Goal: Task Accomplishment & Management: Use online tool/utility

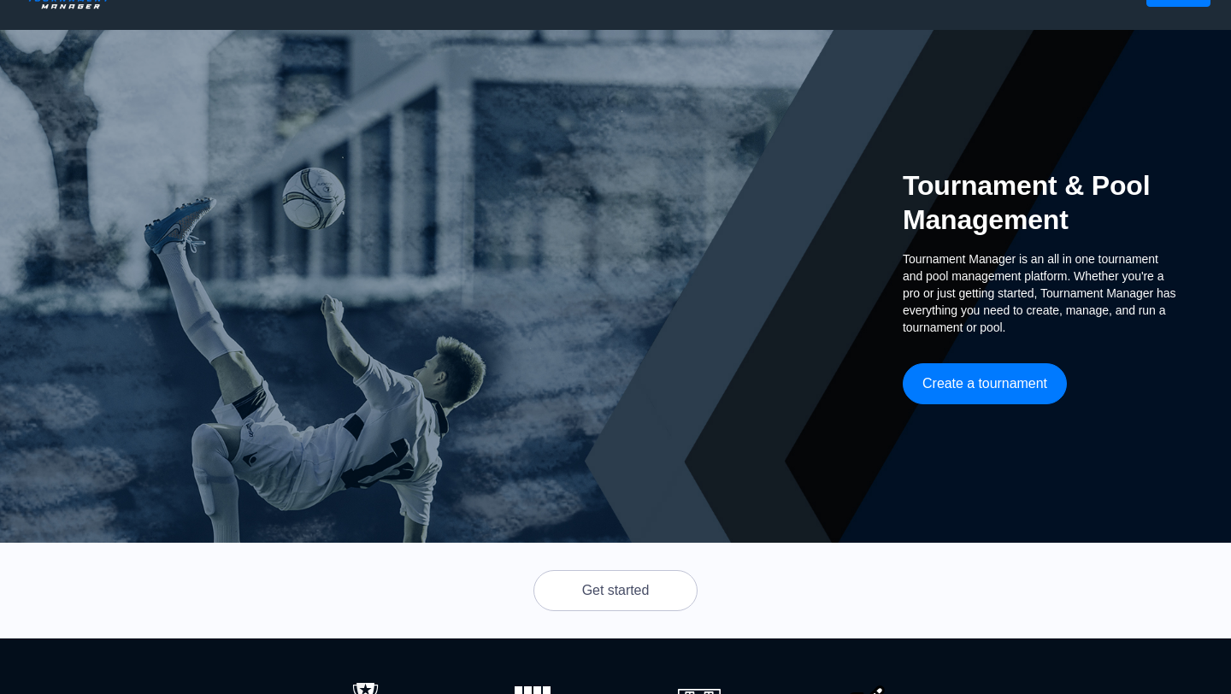
scroll to position [50, 0]
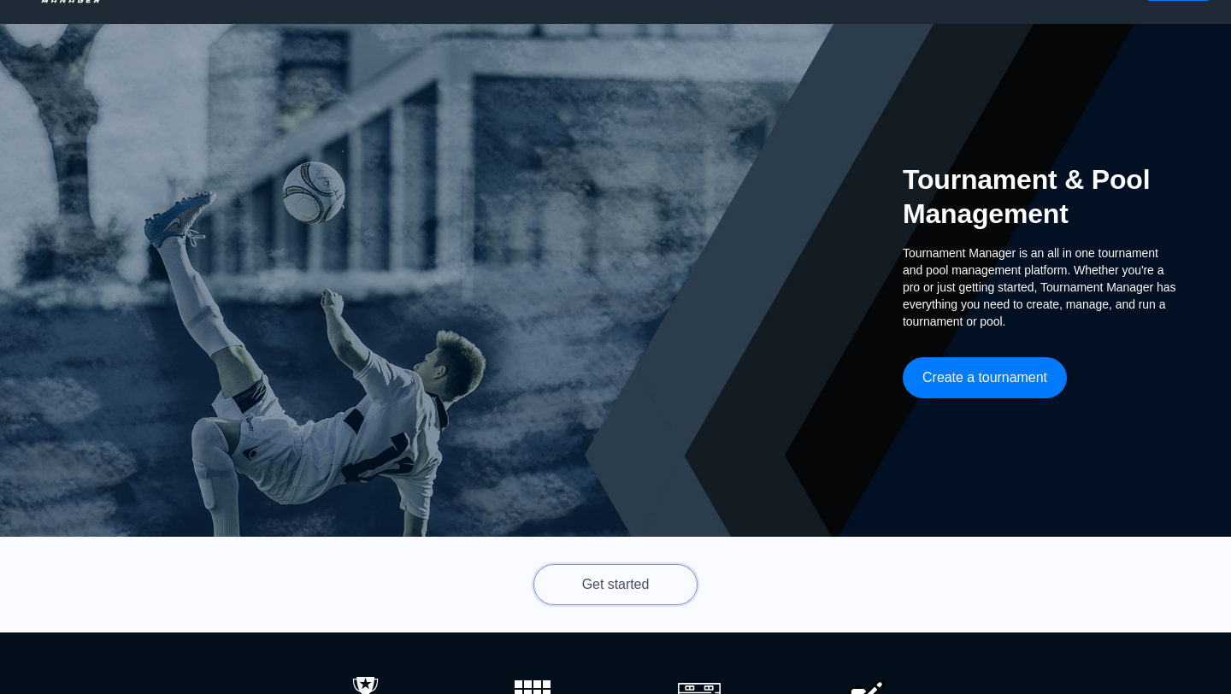
click at [657, 578] on button "Get started" at bounding box center [615, 584] width 164 height 41
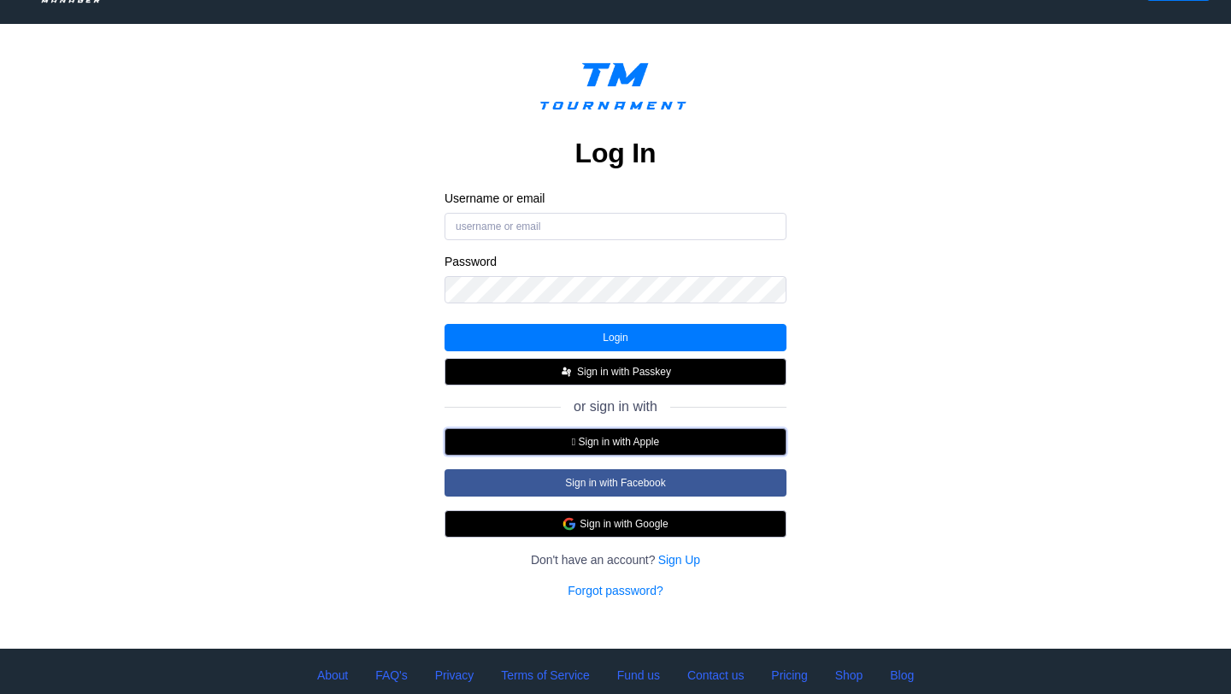
click at [608, 448] on button " Sign in with Apple" at bounding box center [615, 441] width 342 height 27
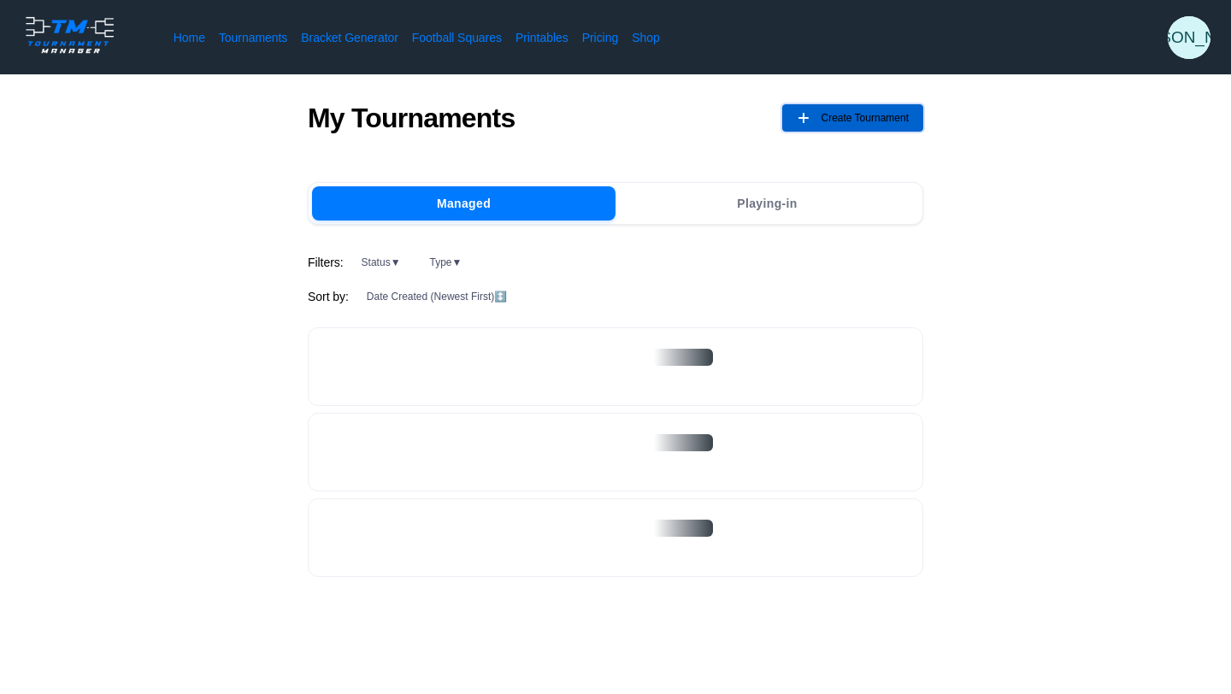
click at [861, 117] on span "Create Tournament" at bounding box center [864, 117] width 88 height 27
